Goal: Check status: Check status

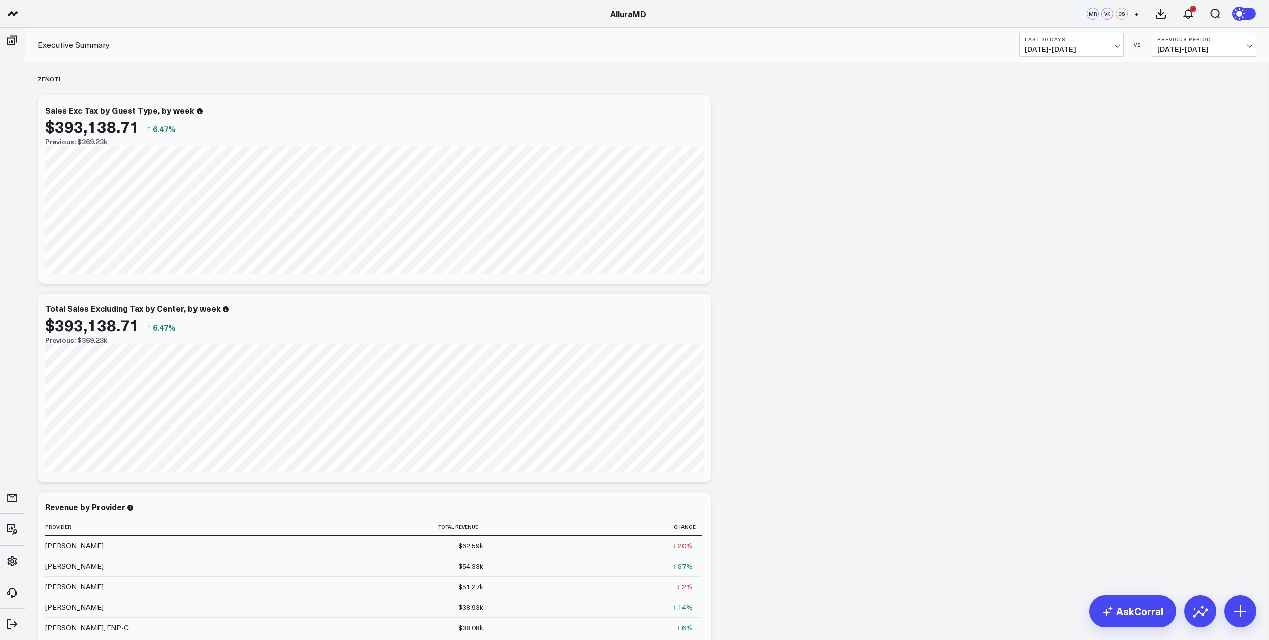
click at [1108, 47] on span "[DATE] - [DATE]" at bounding box center [1071, 49] width 93 height 8
click at [1047, 262] on link "MTD" at bounding box center [1072, 262] width 104 height 19
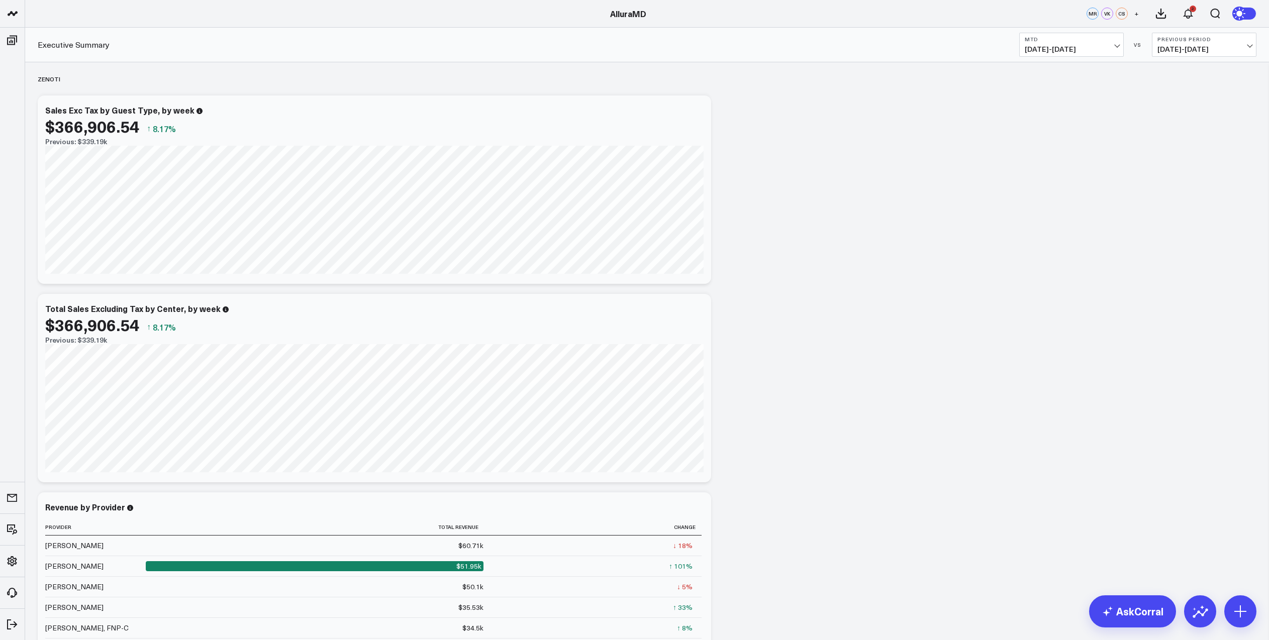
click at [1194, 49] on span "[DATE] - [DATE]" at bounding box center [1203, 49] width 93 height 8
click at [1183, 86] on link "MoM" at bounding box center [1204, 85] width 104 height 19
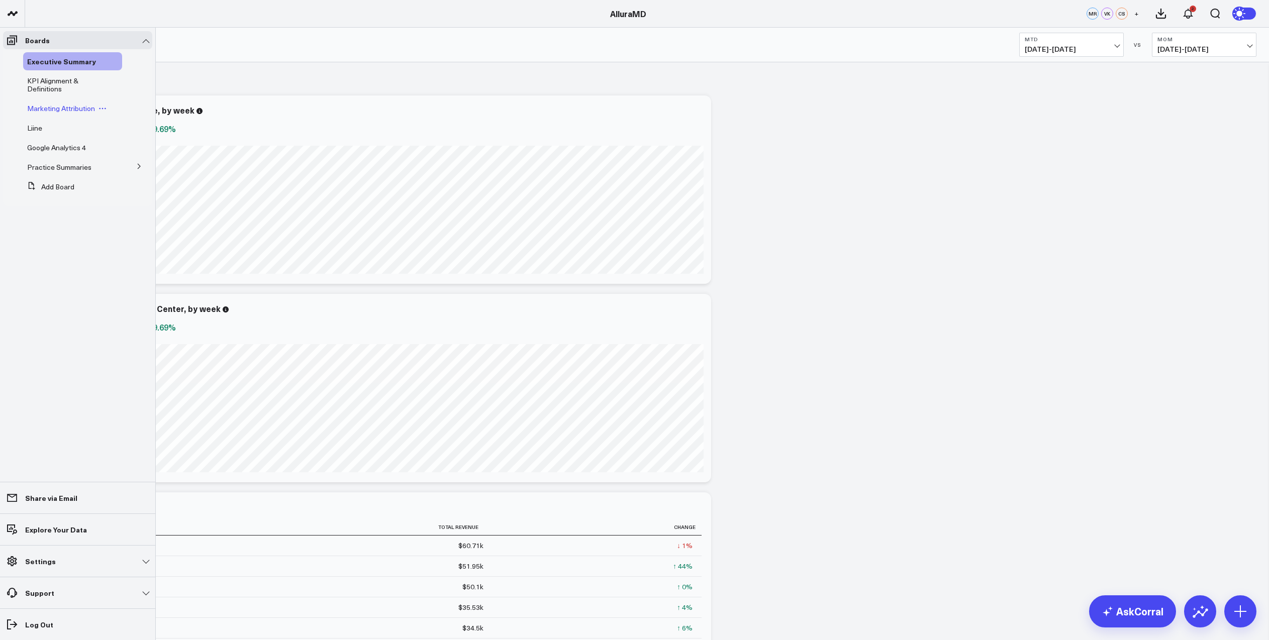
click at [46, 112] on span "Marketing Attribution" at bounding box center [61, 109] width 68 height 10
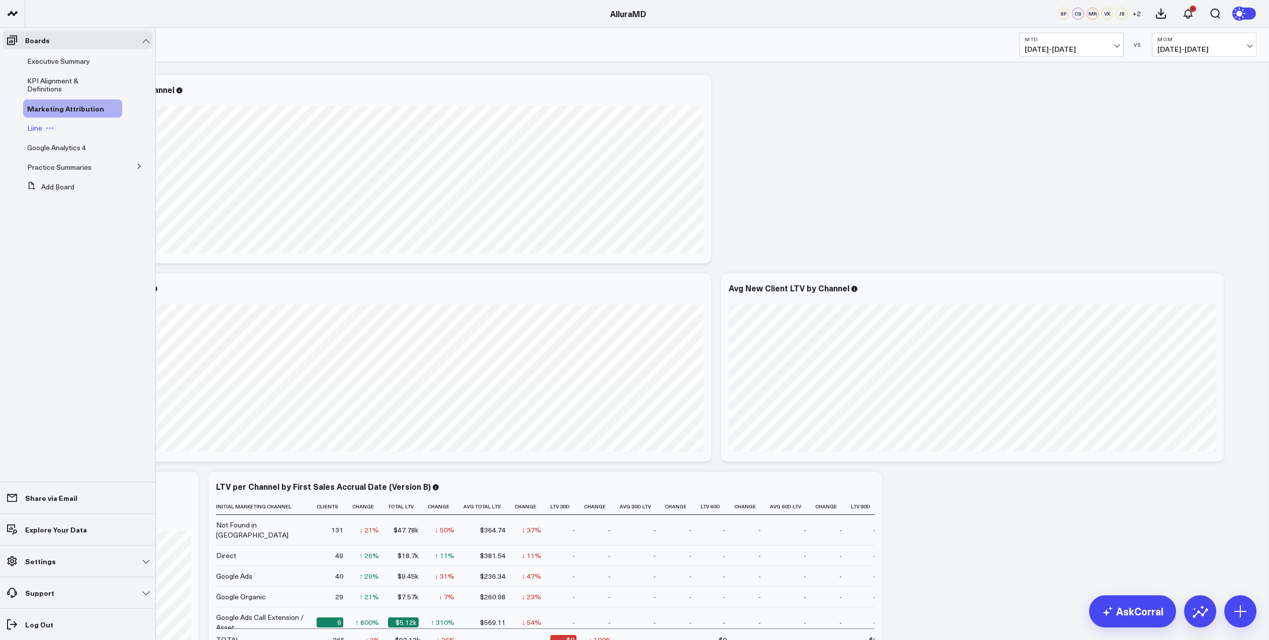
click at [32, 133] on span "Liine" at bounding box center [34, 128] width 15 height 10
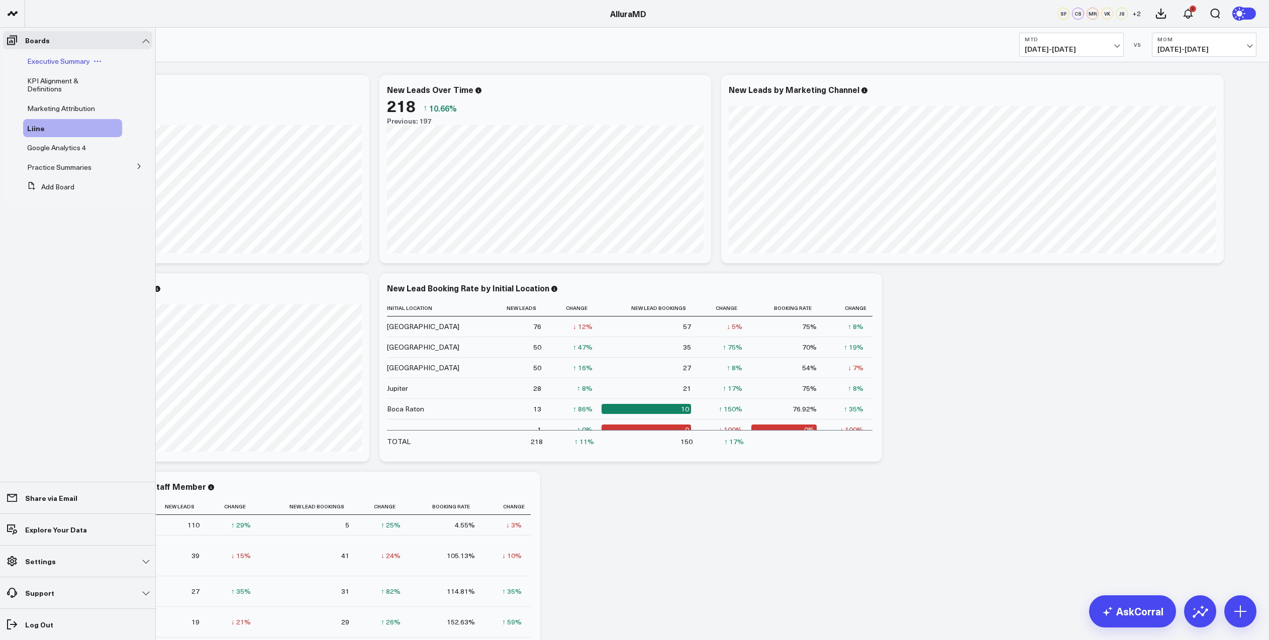
click at [46, 61] on span "Executive Summary" at bounding box center [58, 61] width 63 height 10
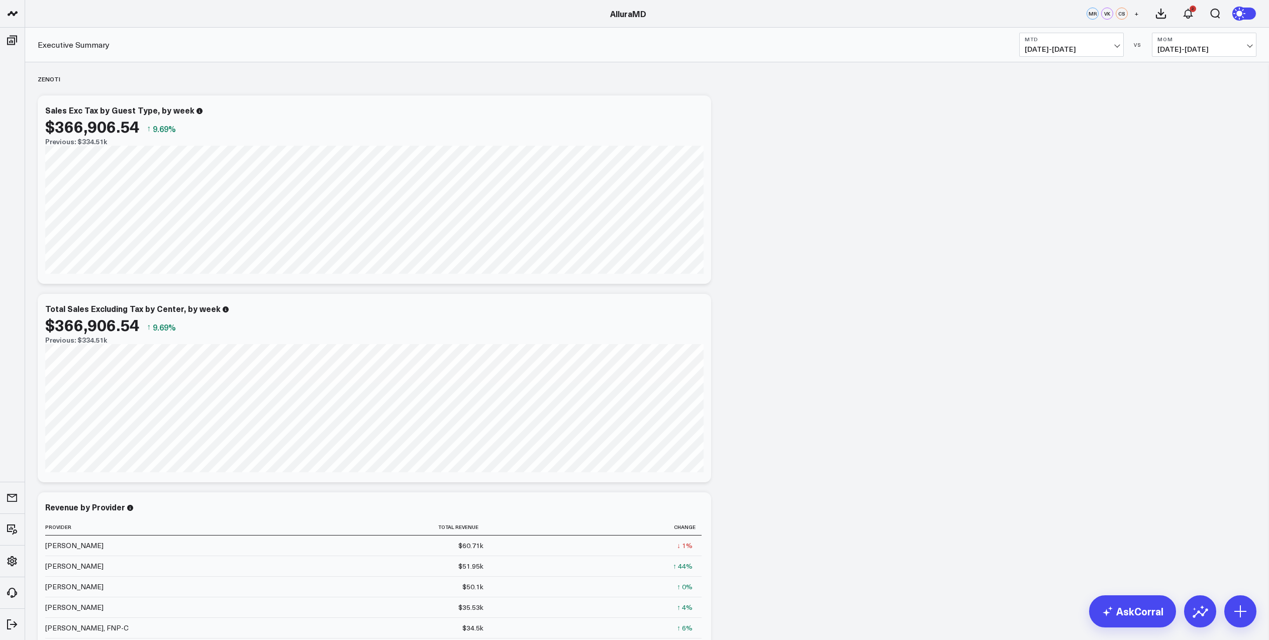
click at [1116, 46] on span "[DATE] - [DATE]" at bounding box center [1071, 49] width 93 height 8
click at [1050, 260] on link "MTD" at bounding box center [1072, 262] width 104 height 19
